Goal: Information Seeking & Learning: Find specific fact

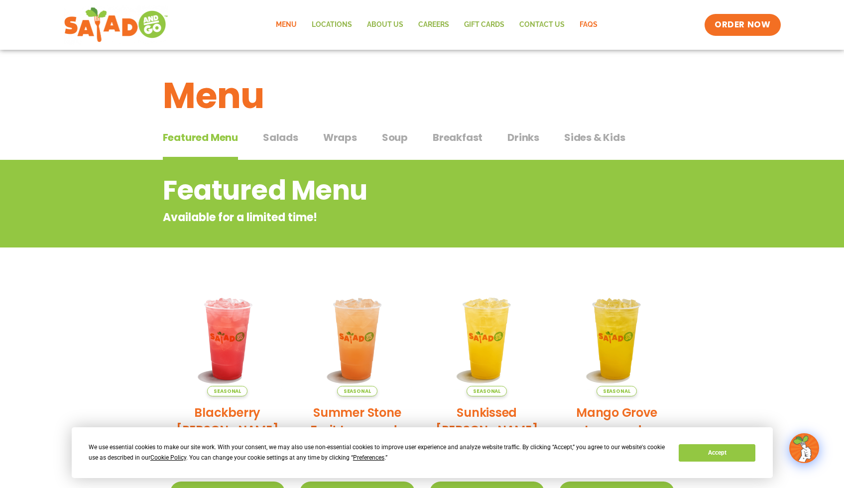
scroll to position [249, 0]
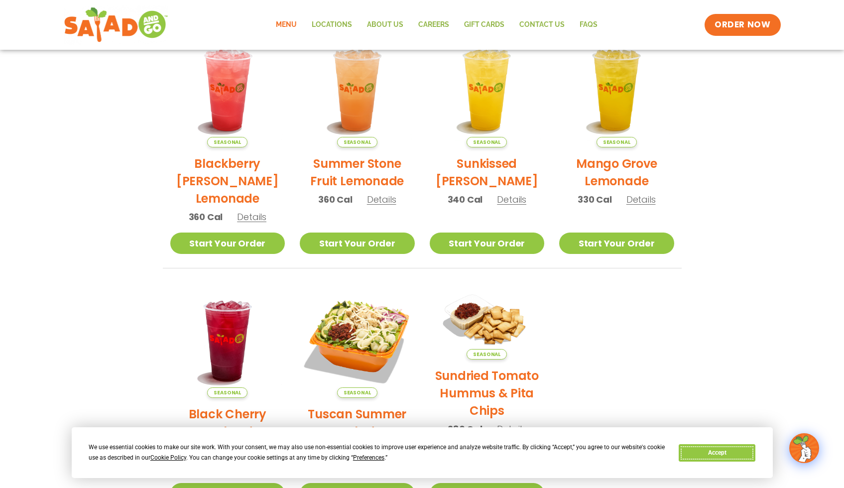
click at [734, 449] on button "Accept" at bounding box center [717, 452] width 77 height 17
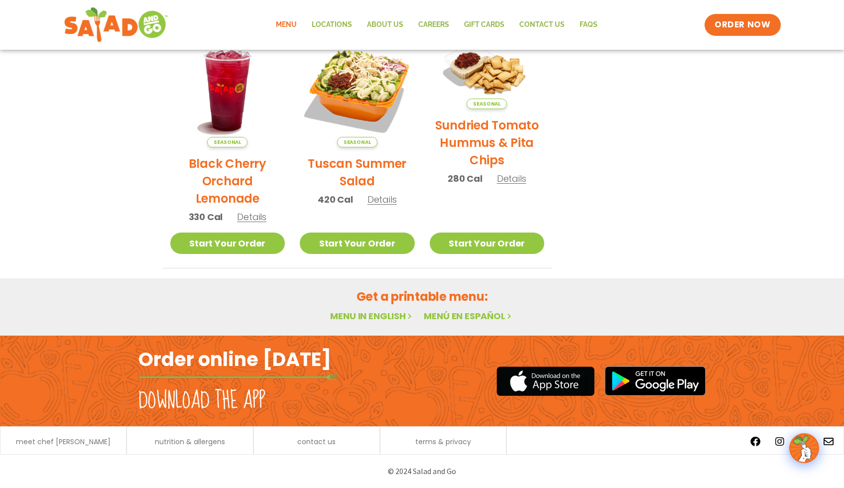
scroll to position [0, 0]
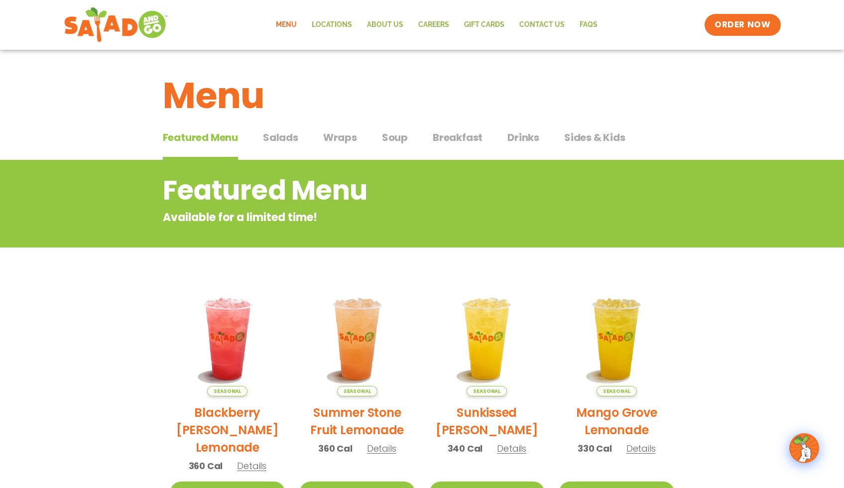
click at [447, 140] on span "Breakfast" at bounding box center [458, 137] width 50 height 15
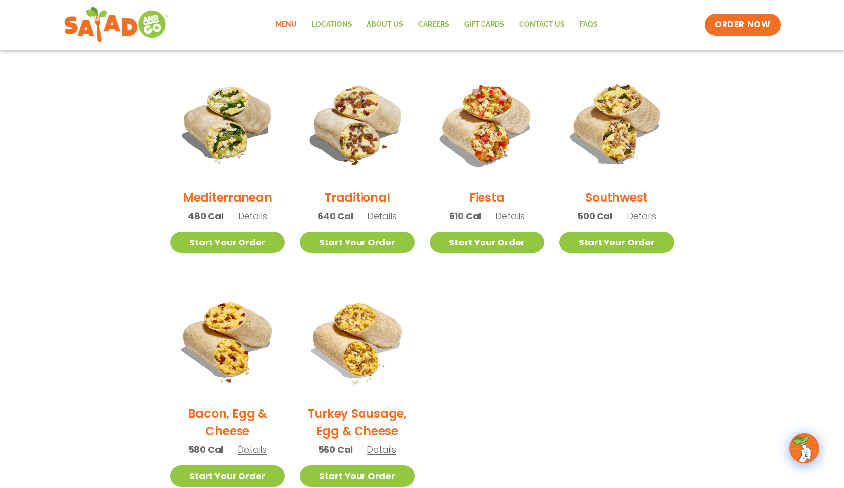
scroll to position [249, 0]
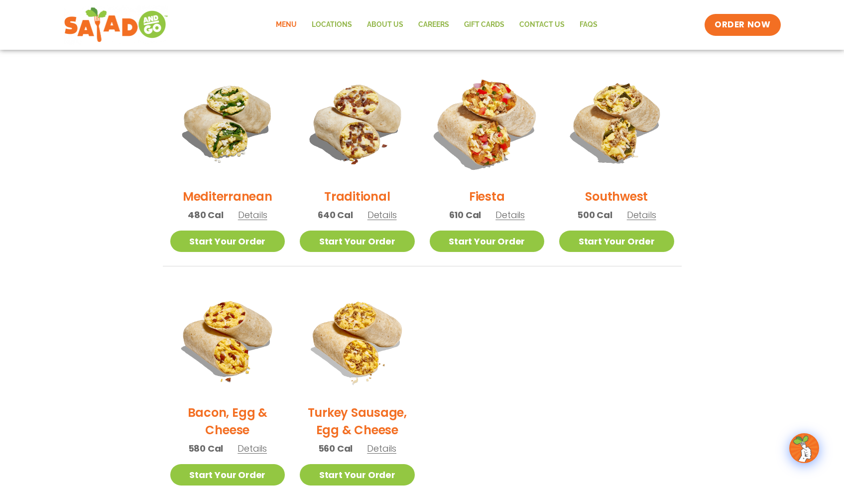
click at [508, 137] on img at bounding box center [486, 122] width 135 height 135
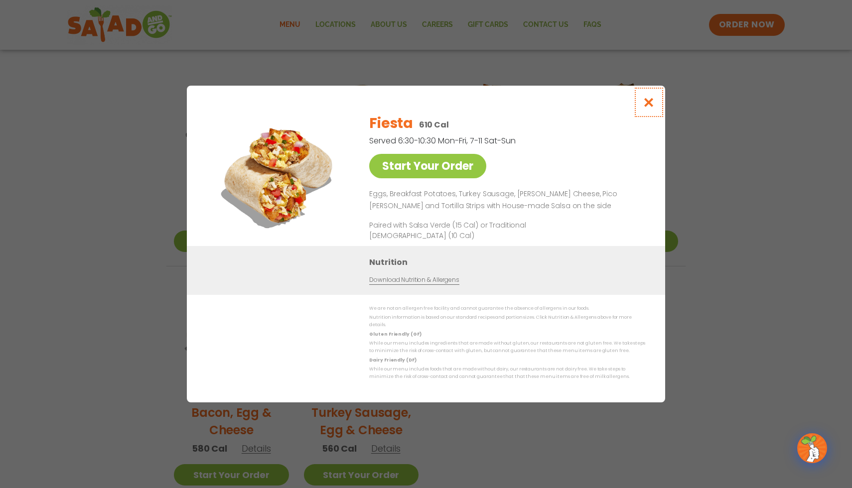
click at [646, 99] on button "Close modal" at bounding box center [649, 102] width 32 height 33
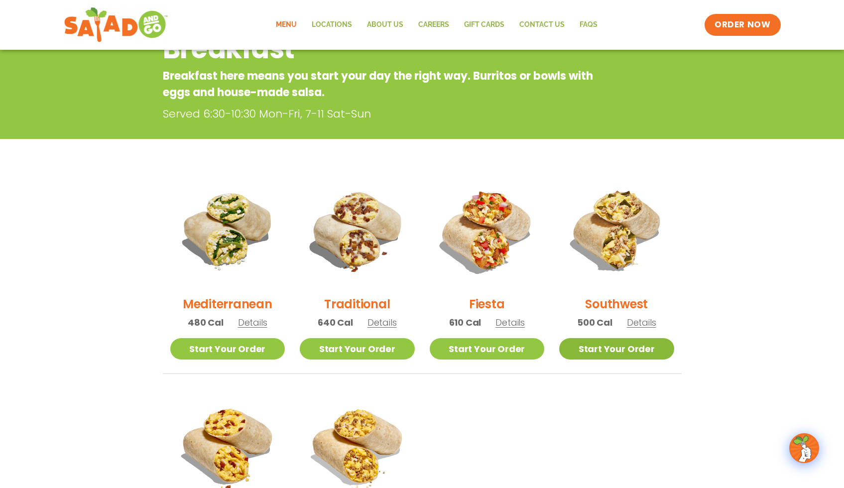
scroll to position [0, 0]
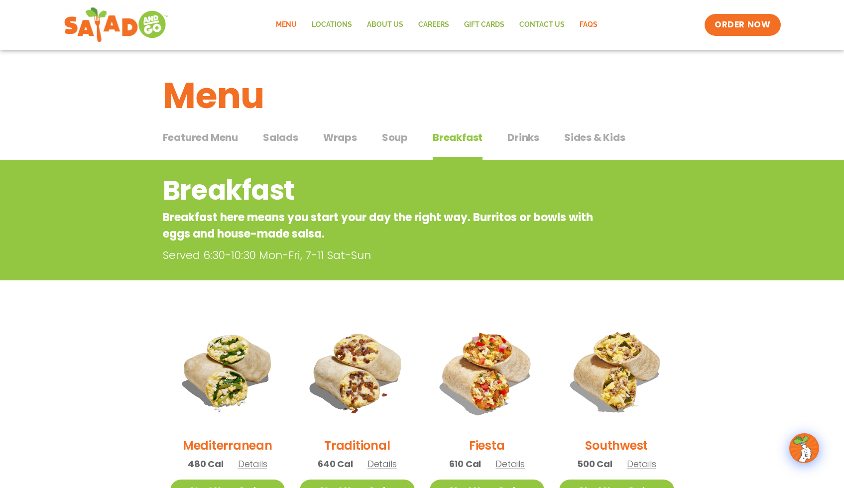
click at [583, 28] on link "FAQs" at bounding box center [588, 24] width 33 height 23
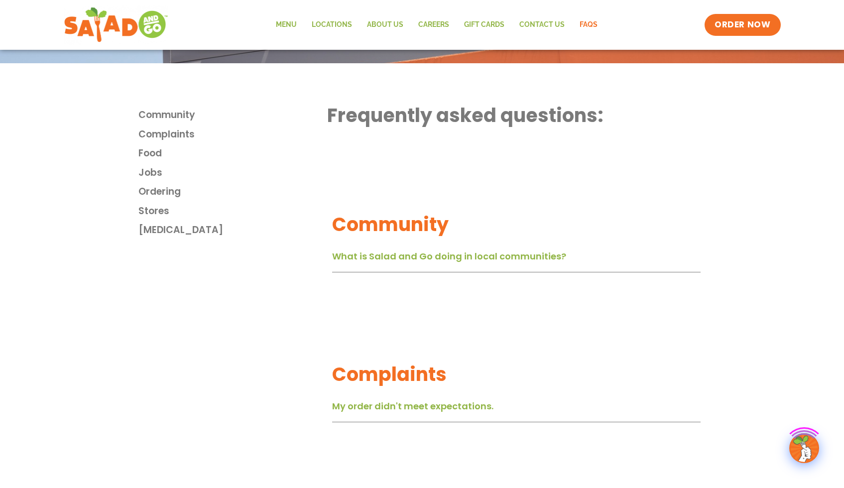
scroll to position [249, 0]
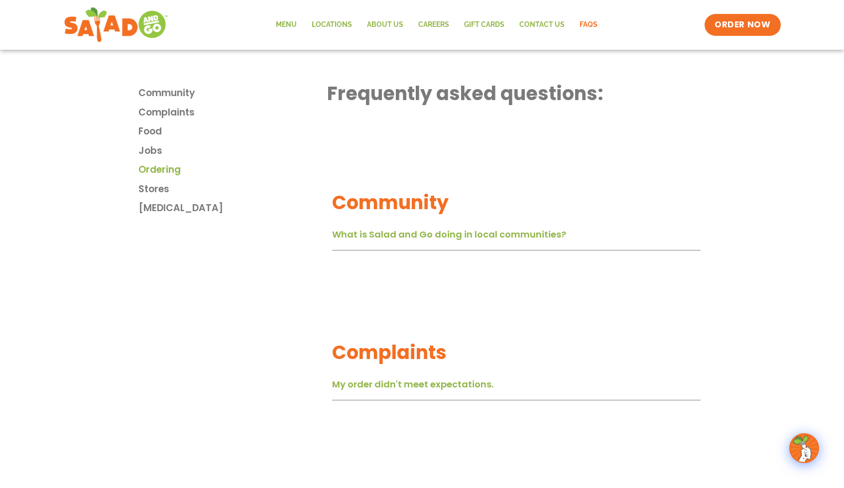
click at [181, 166] on span "Ordering" at bounding box center [159, 170] width 42 height 14
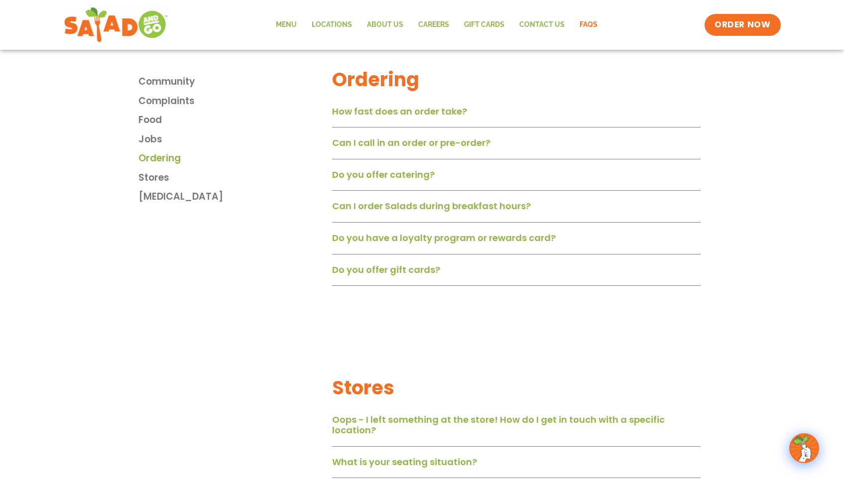
scroll to position [1229, 0]
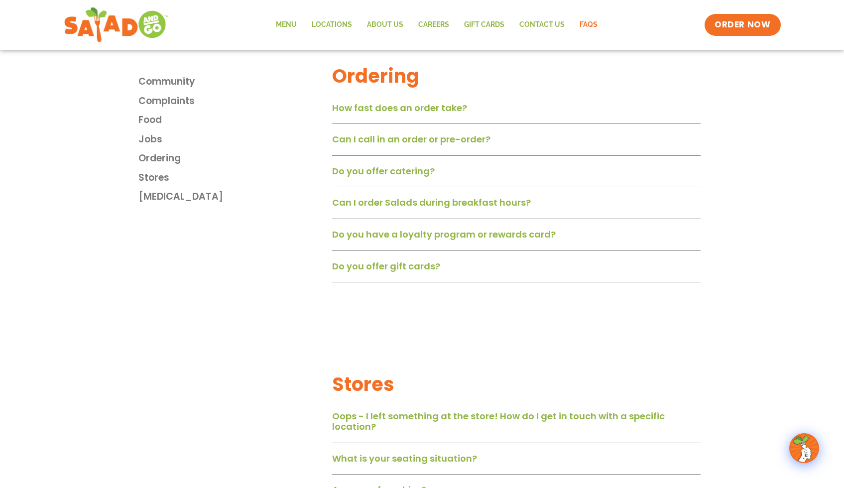
click at [411, 173] on link "Do you offer catering?" at bounding box center [383, 171] width 103 height 12
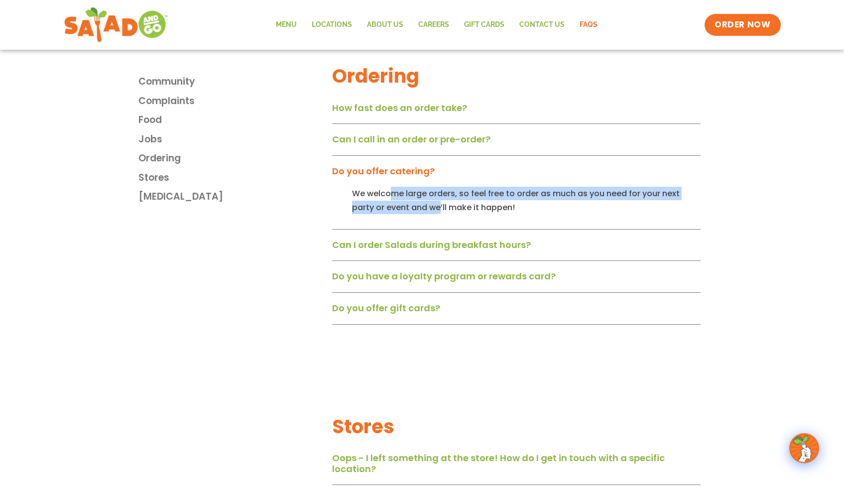
drag, startPoint x: 394, startPoint y: 204, endPoint x: 416, endPoint y: 218, distance: 26.1
click at [416, 214] on p "We welcome large orders, so feel free to order as much as you need for your nex…" at bounding box center [526, 200] width 349 height 27
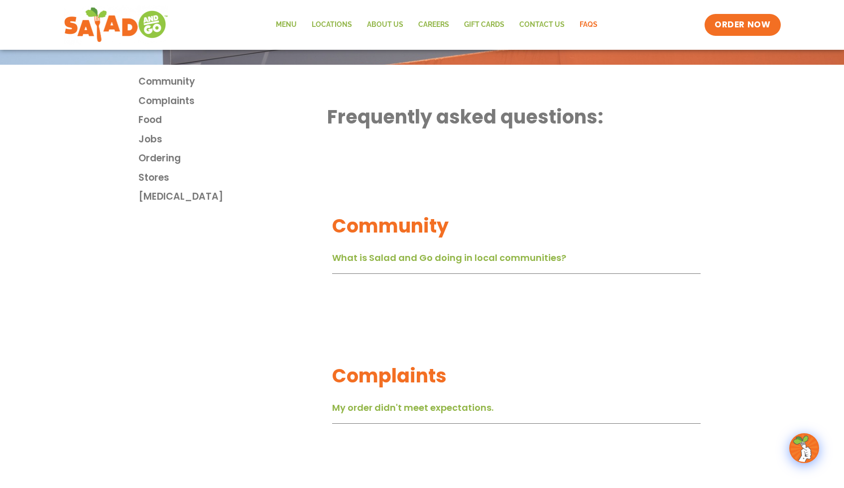
scroll to position [183, 0]
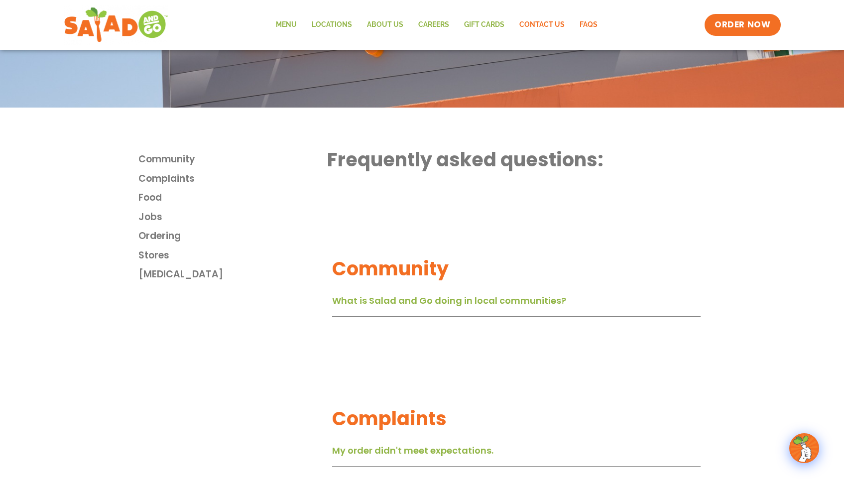
click at [560, 18] on link "Contact Us" at bounding box center [542, 24] width 60 height 23
